Goal: Transaction & Acquisition: Purchase product/service

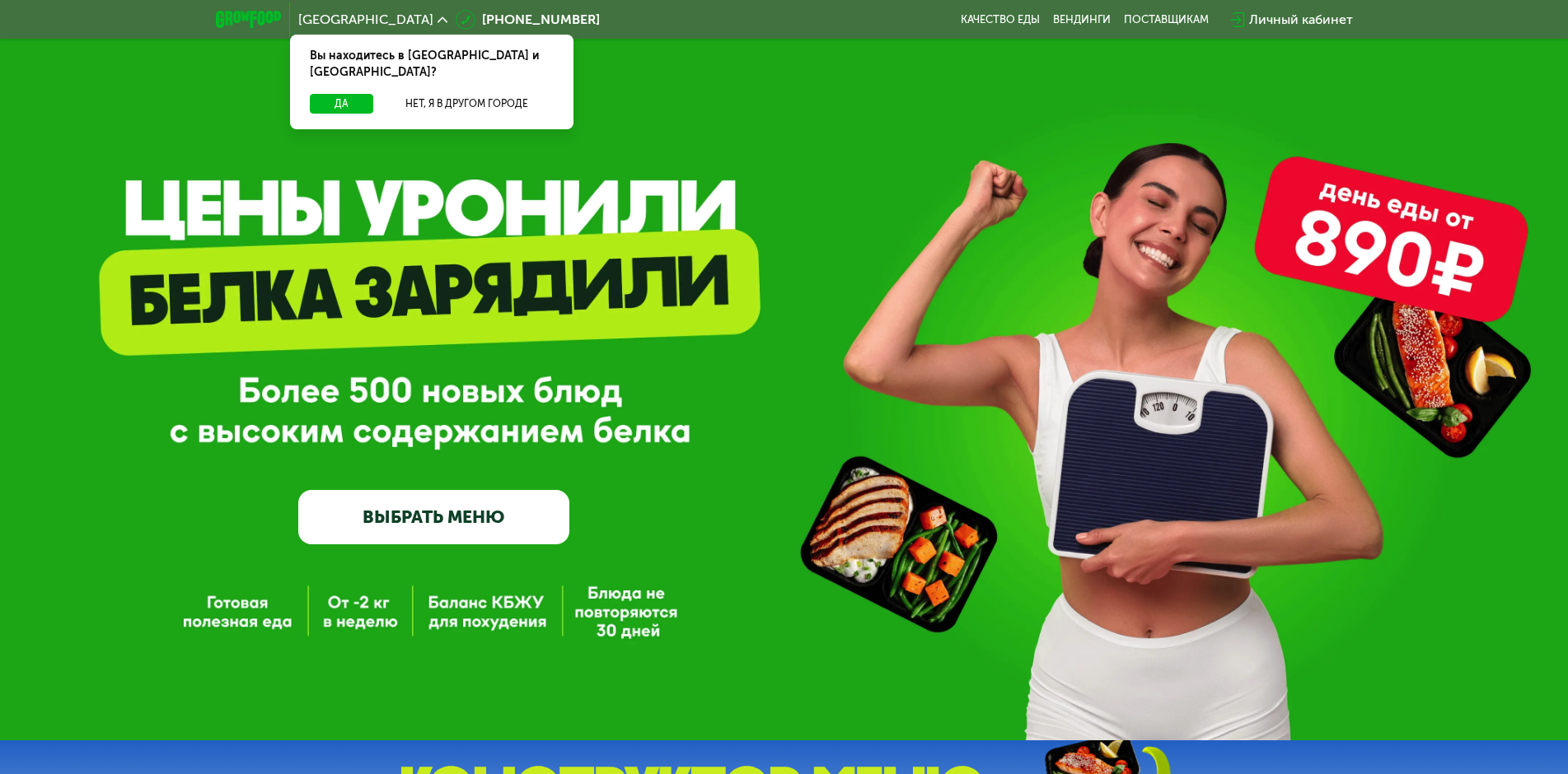
click at [459, 510] on link "ВЫБРАТЬ МЕНЮ" at bounding box center [434, 517] width 271 height 55
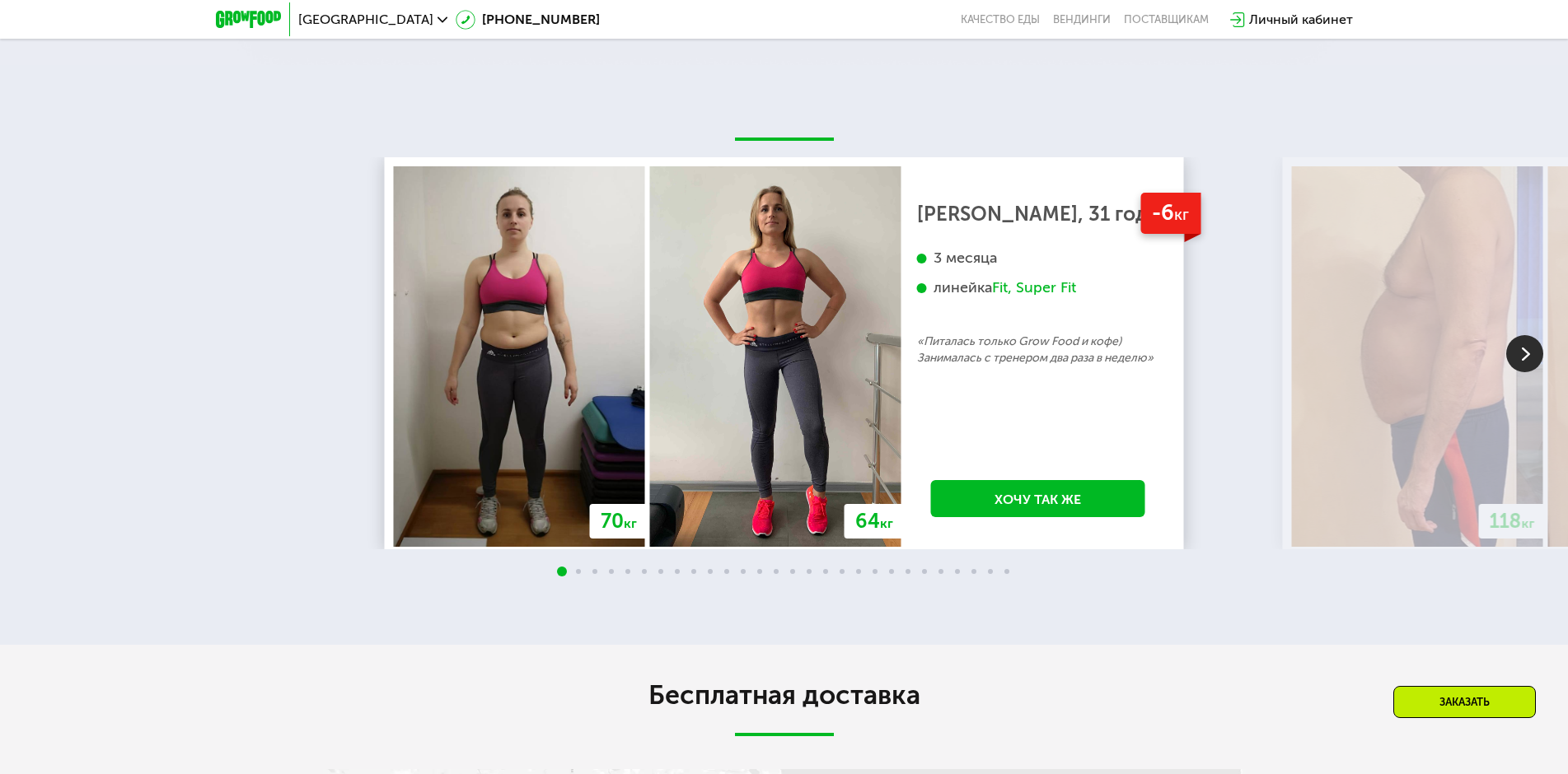
scroll to position [3017, 0]
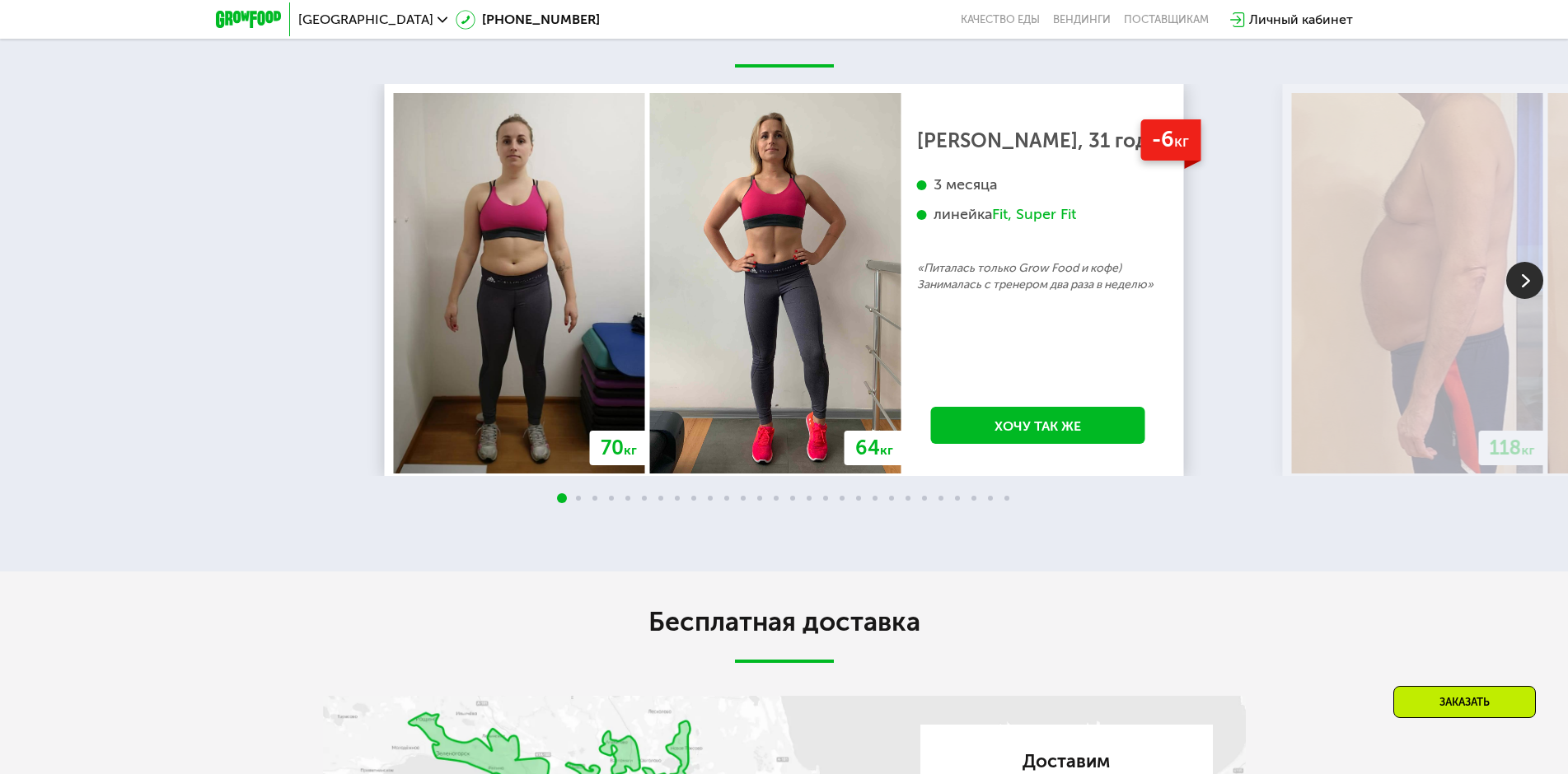
click at [1544, 431] on div "118 кг" at bounding box center [1418, 284] width 256 height 381
click at [1534, 299] on img at bounding box center [1525, 280] width 37 height 37
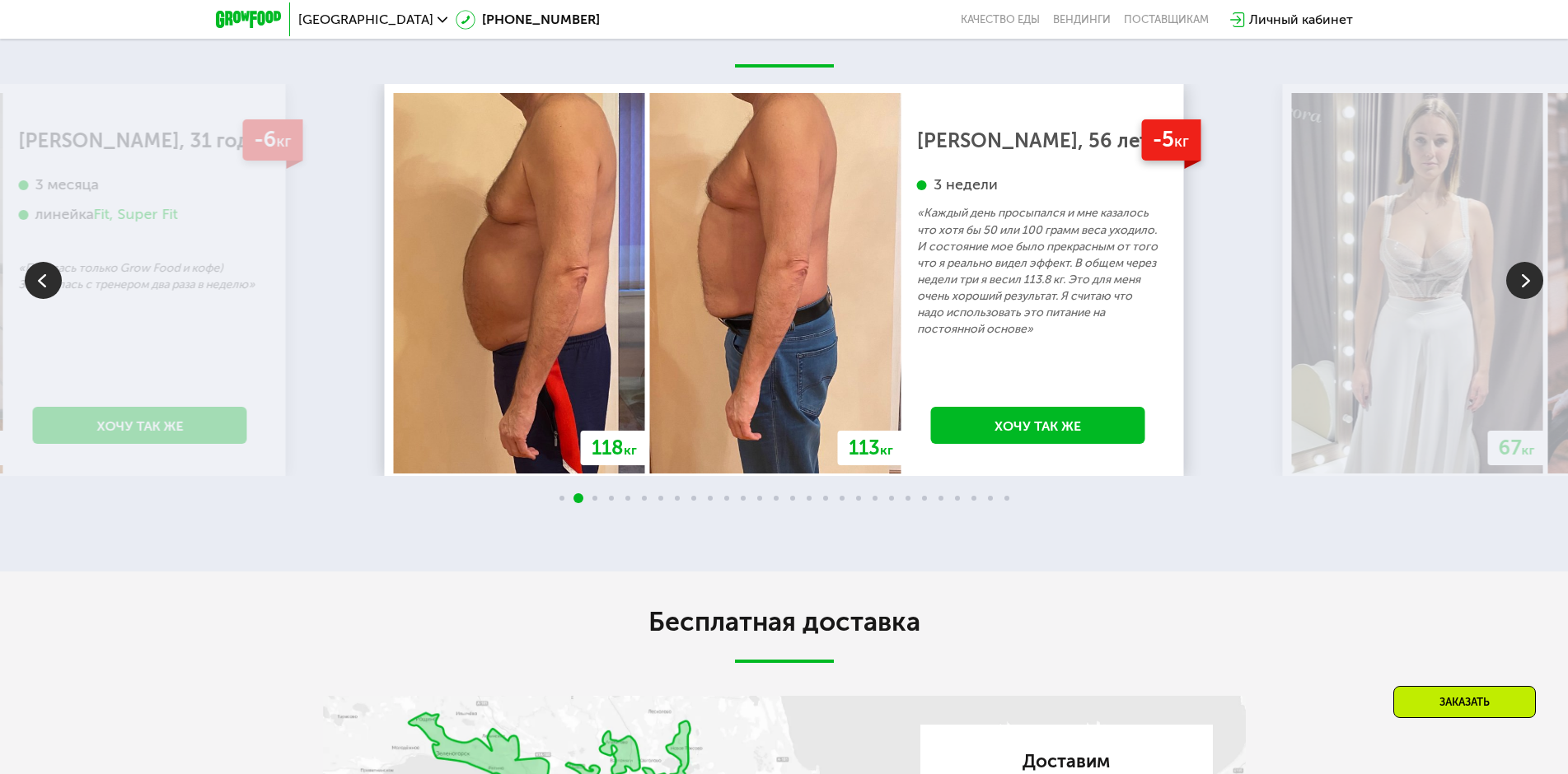
click at [1530, 299] on img at bounding box center [1525, 280] width 37 height 37
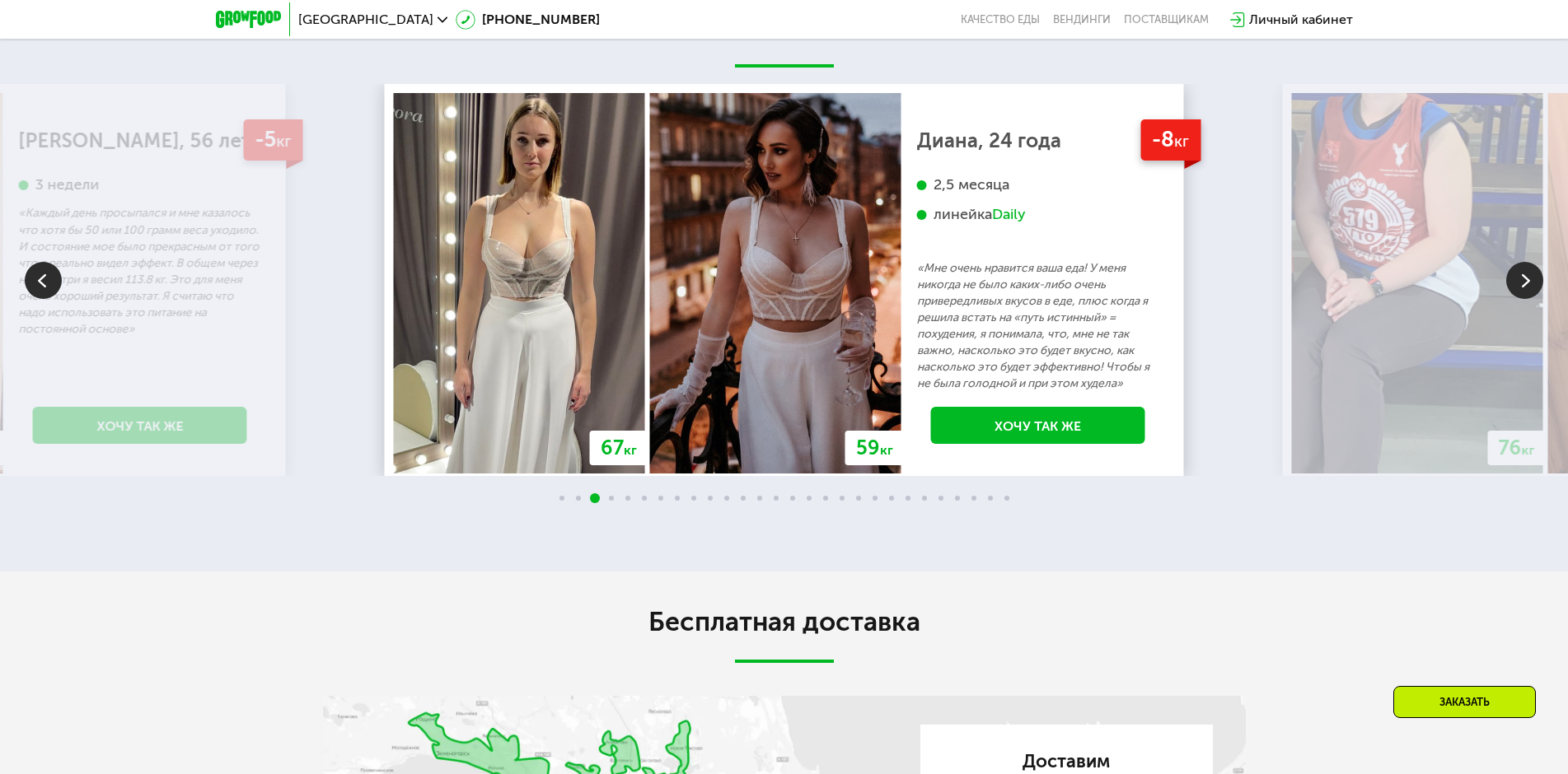
click at [1529, 299] on img at bounding box center [1525, 280] width 37 height 37
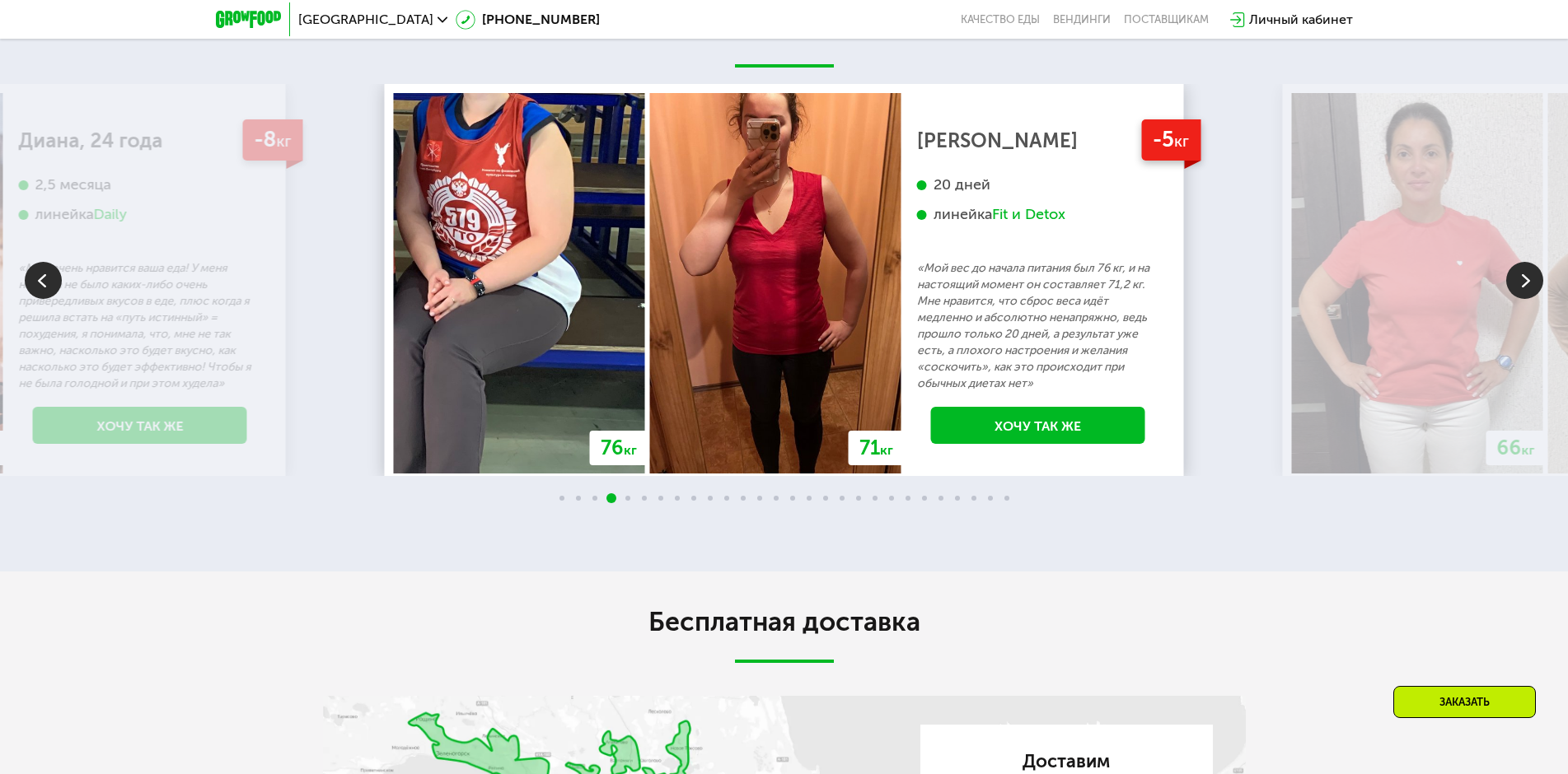
click at [1531, 299] on img at bounding box center [1525, 280] width 37 height 37
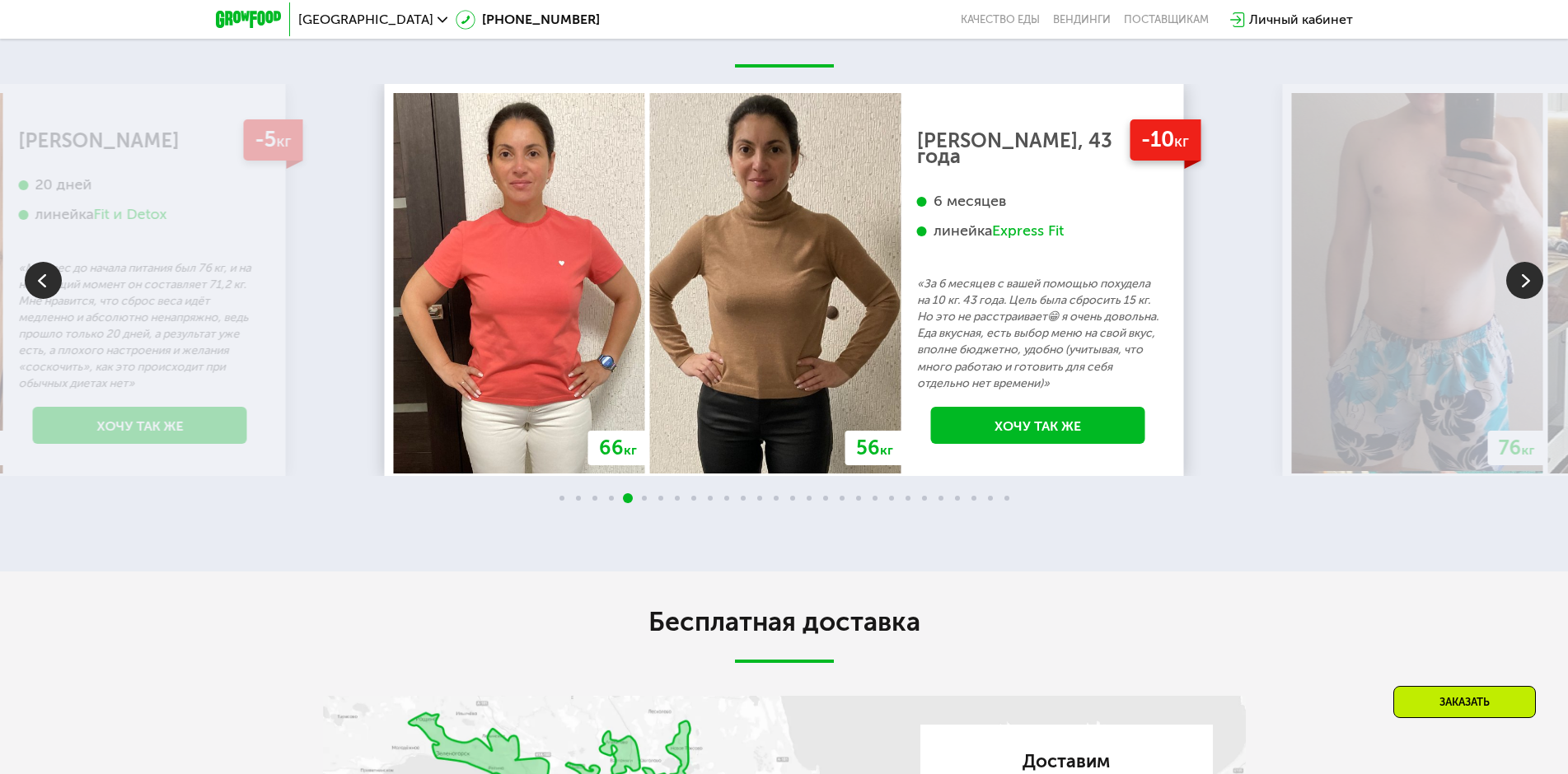
click at [1523, 299] on img at bounding box center [1525, 280] width 37 height 37
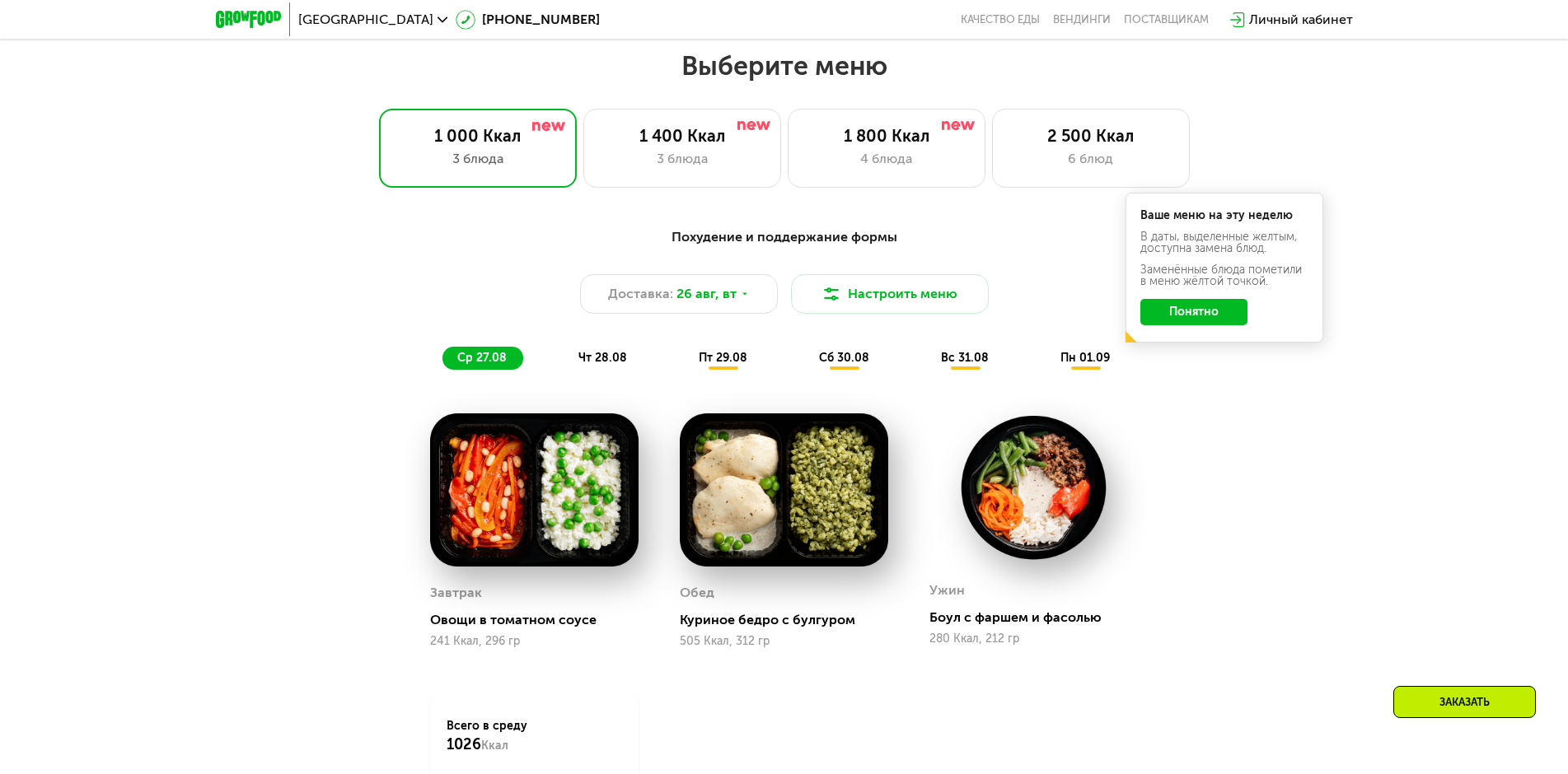
scroll to position [876, 0]
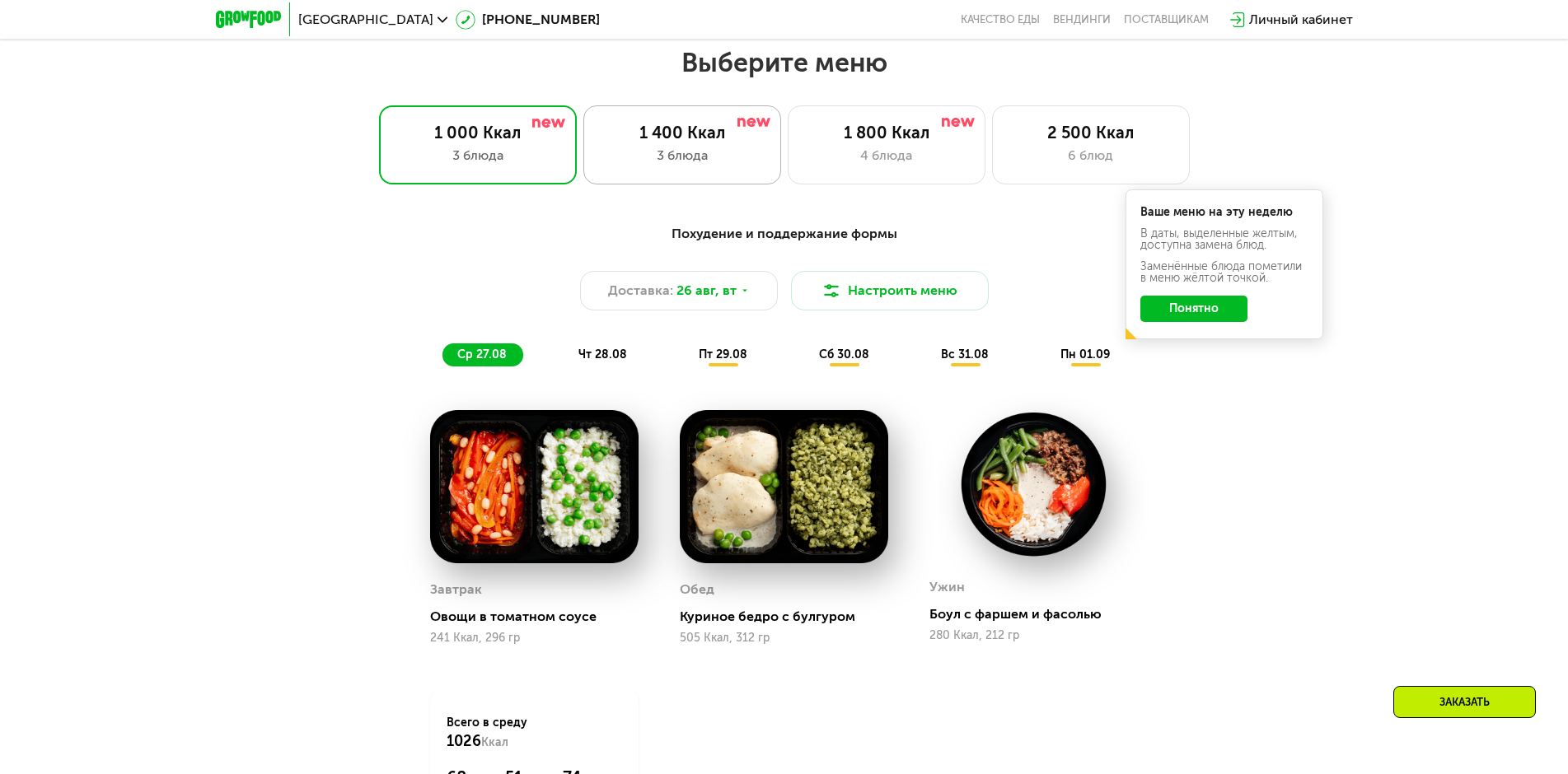
click at [656, 166] on div "3 блюда" at bounding box center [682, 155] width 163 height 19
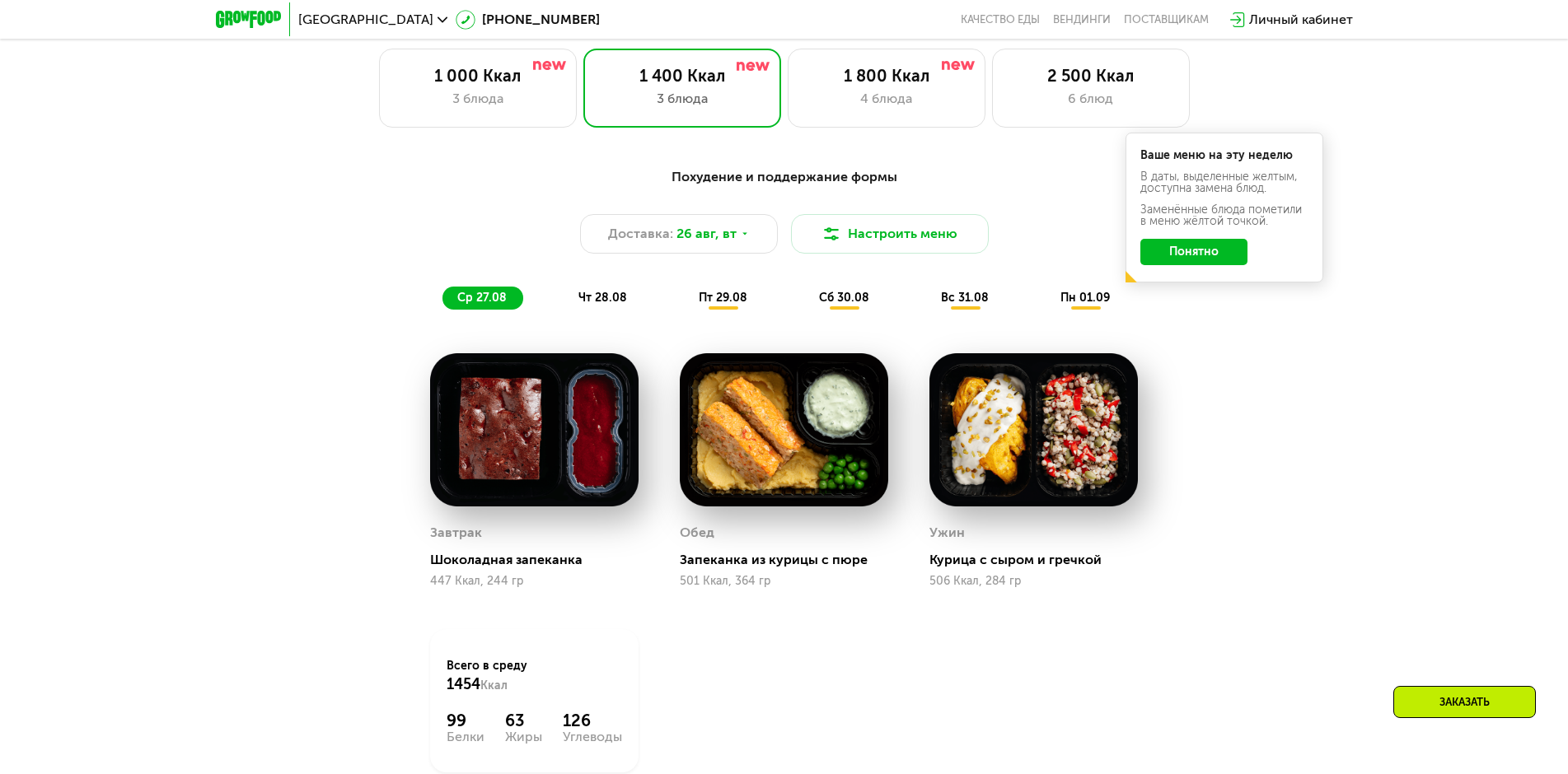
scroll to position [958, 0]
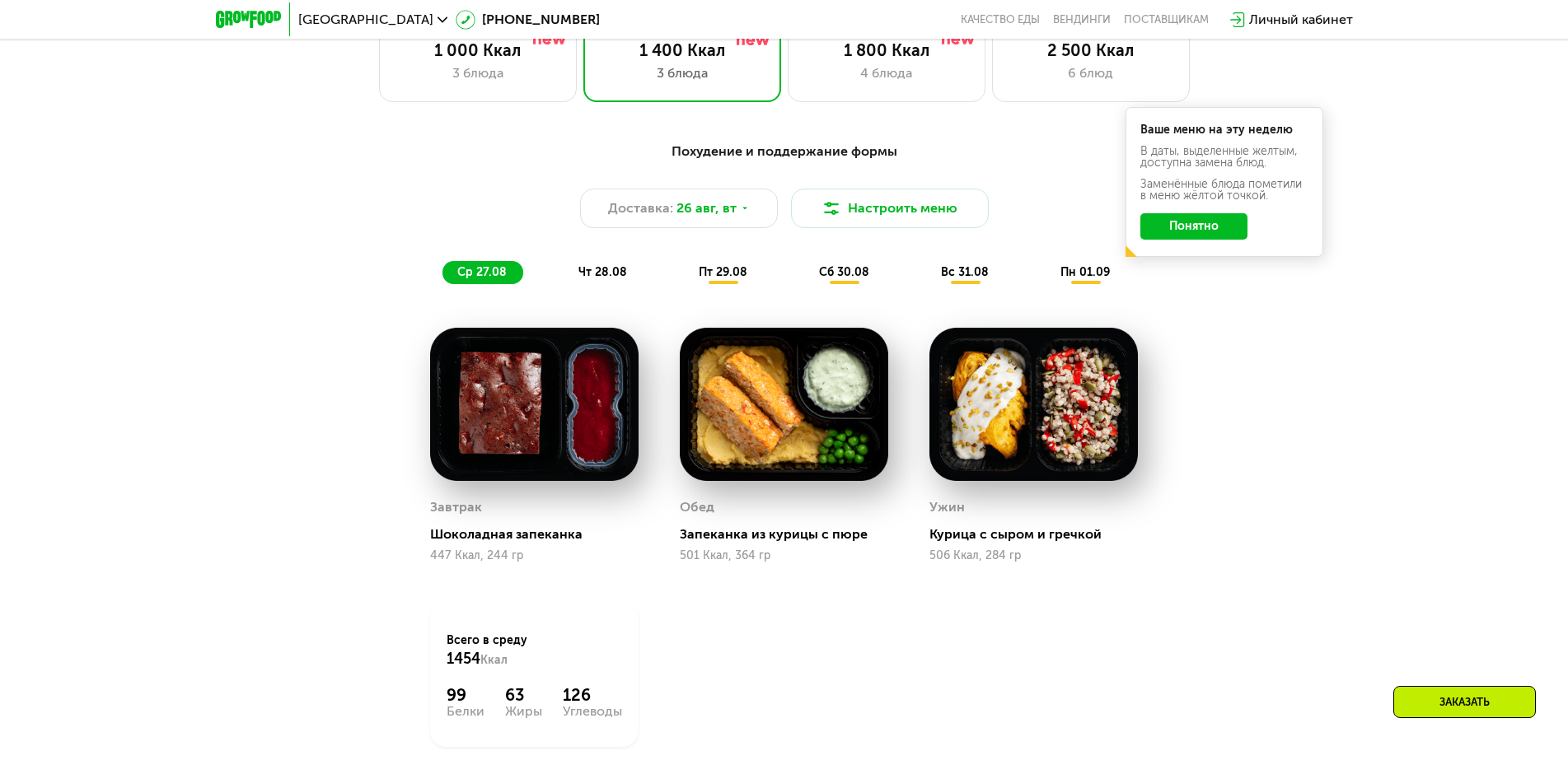
click at [853, 280] on span "сб 30.08" at bounding box center [844, 272] width 51 height 14
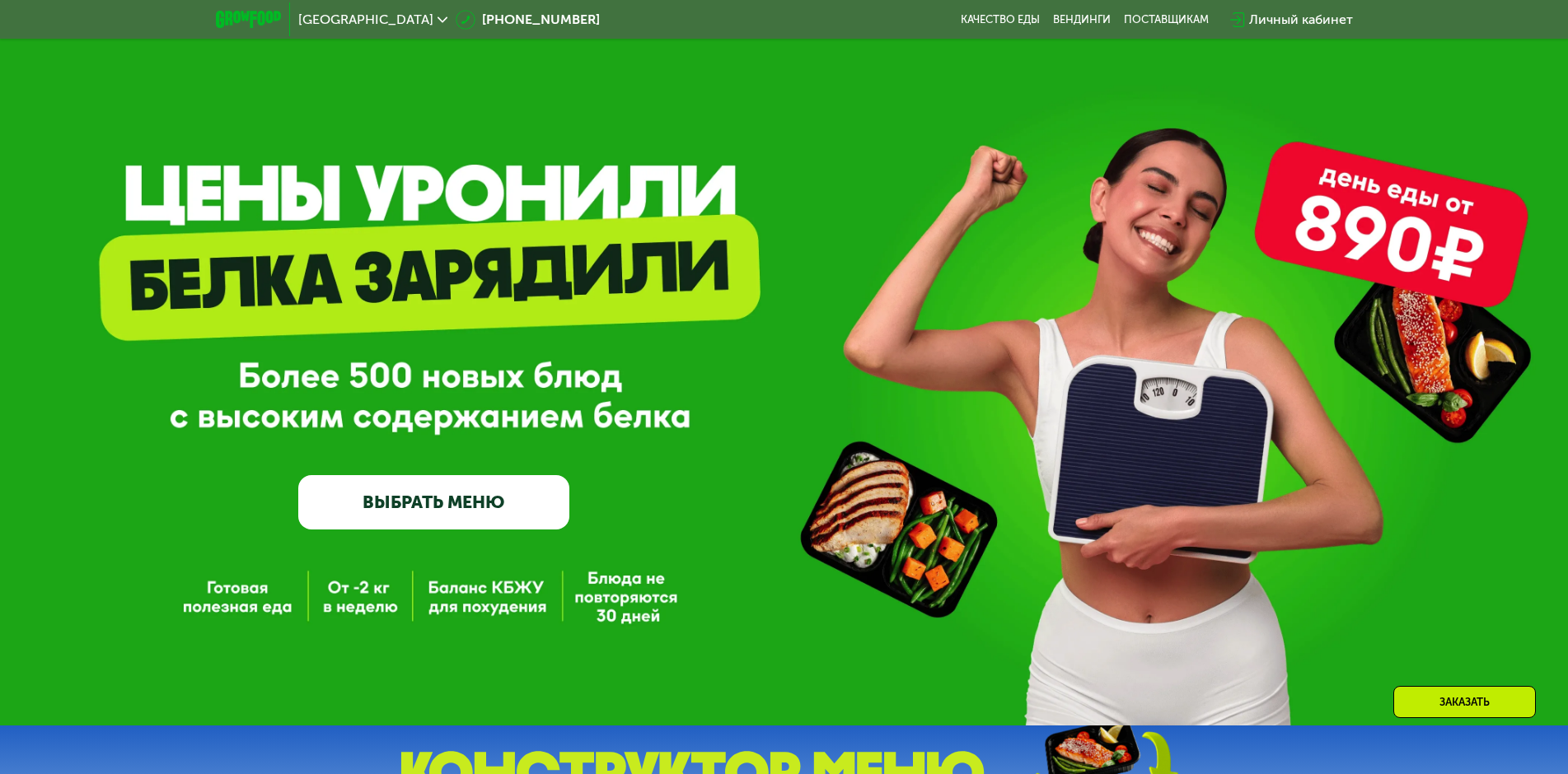
scroll to position [0, 0]
